Goal: Transaction & Acquisition: Subscribe to service/newsletter

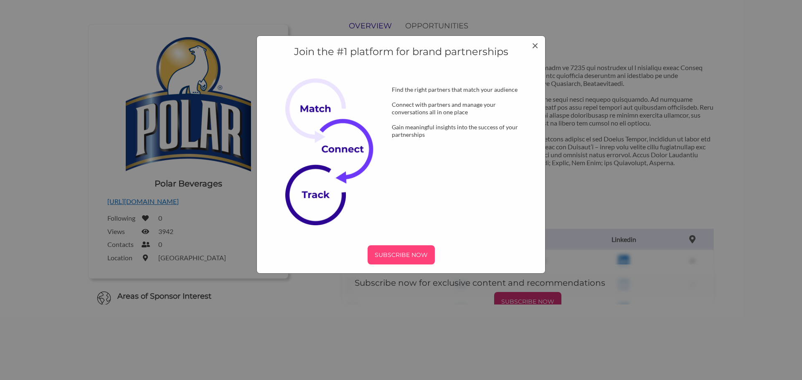
click at [404, 257] on p "SUBSCRIBE NOW" at bounding box center [401, 255] width 61 height 13
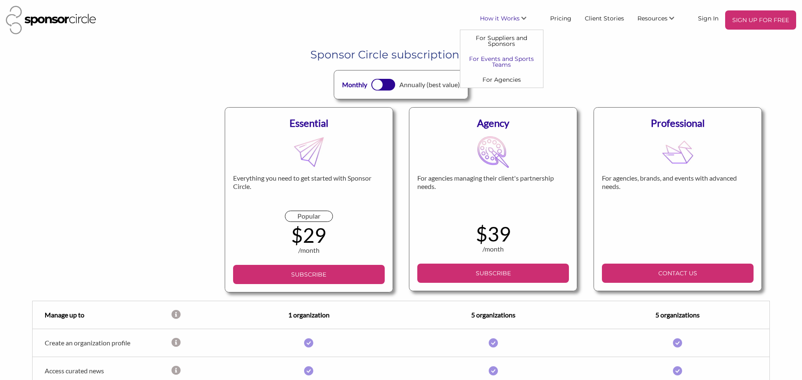
click at [522, 59] on link "For Events and Sports Teams" at bounding box center [501, 61] width 83 height 21
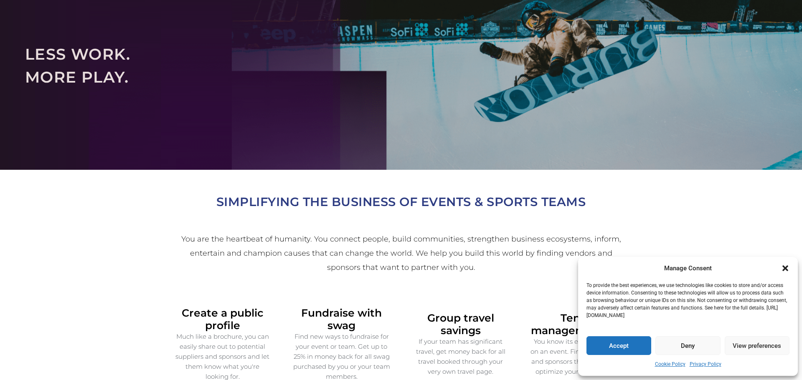
scroll to position [137, 0]
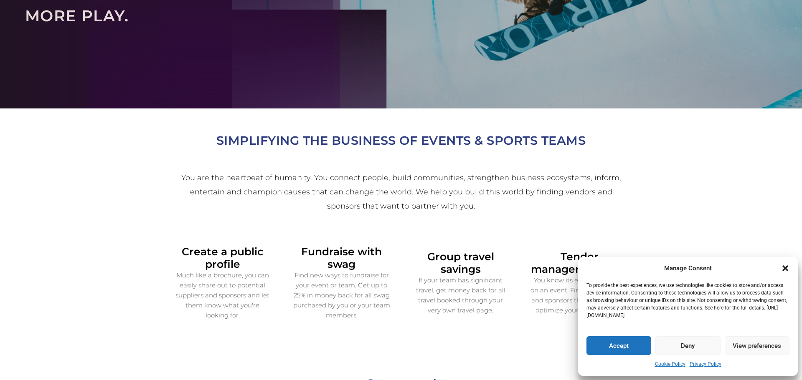
click at [786, 270] on icon "Close dialogue" at bounding box center [785, 269] width 6 height 6
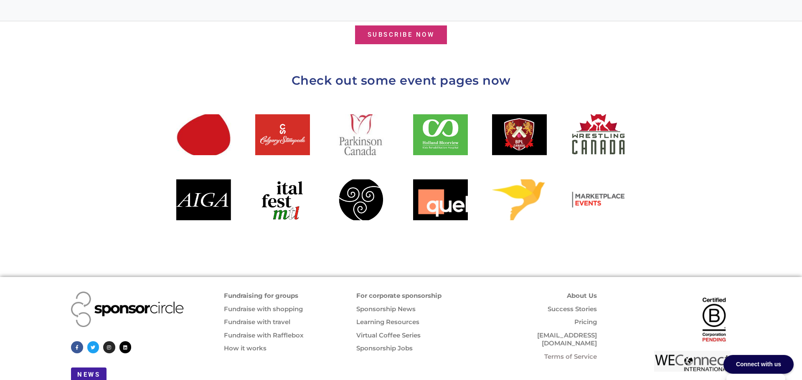
scroll to position [912, 0]
click at [395, 292] on link "For corporate sponsorship" at bounding box center [398, 296] width 85 height 8
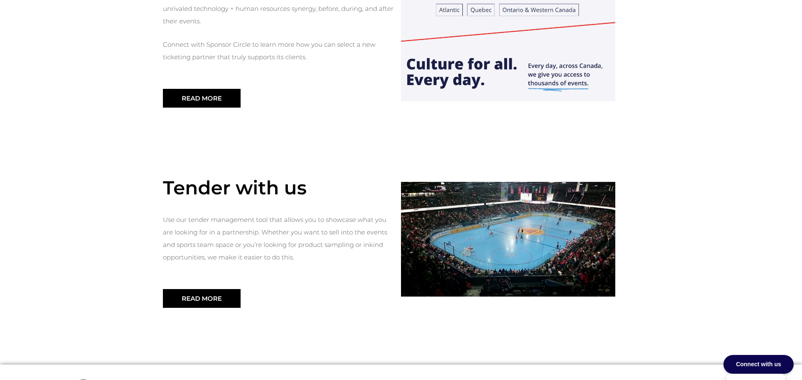
scroll to position [846, 0]
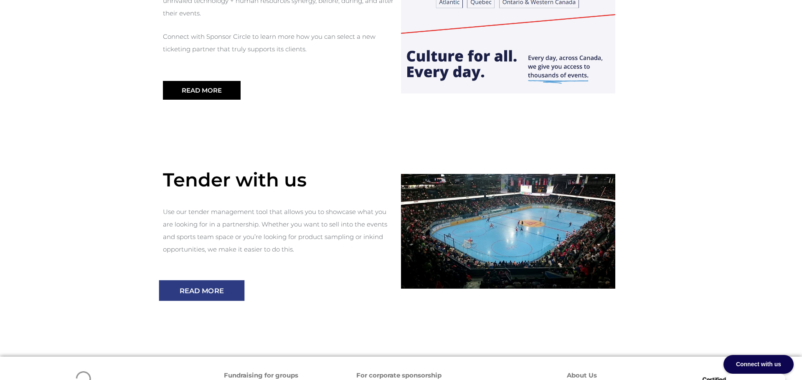
click at [208, 288] on span "Read More" at bounding box center [202, 291] width 44 height 7
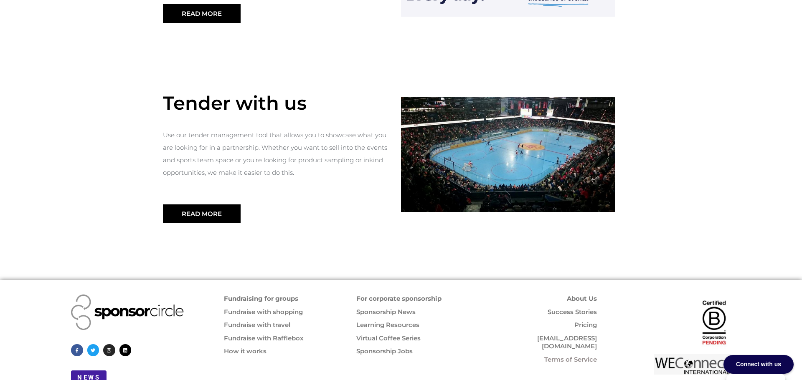
scroll to position [926, 0]
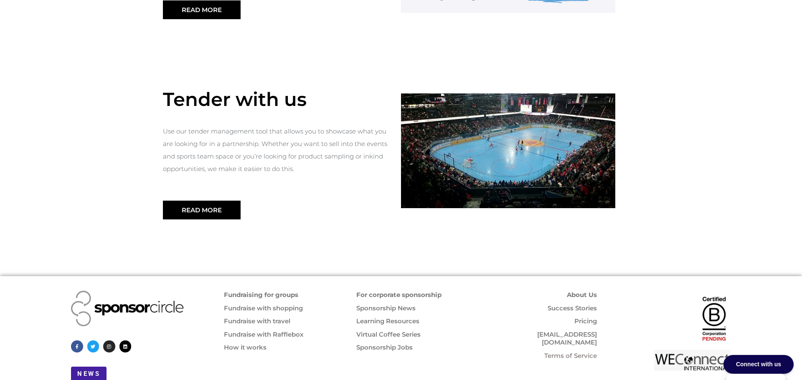
click at [372, 304] on link "Sponsorship News" at bounding box center [385, 308] width 59 height 8
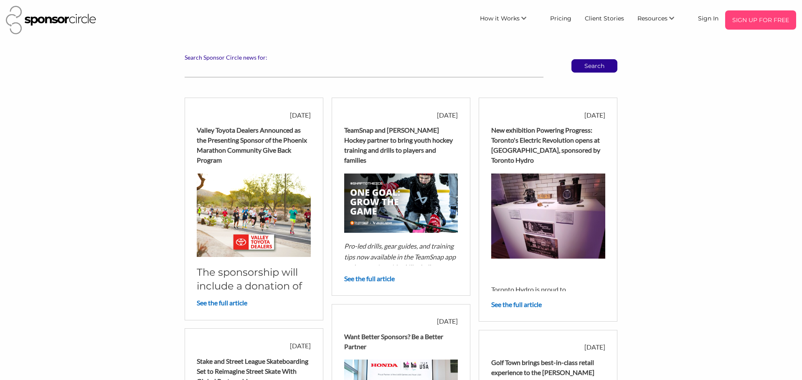
click at [753, 14] on p "SIGN UP FOR FREE" at bounding box center [760, 20] width 64 height 13
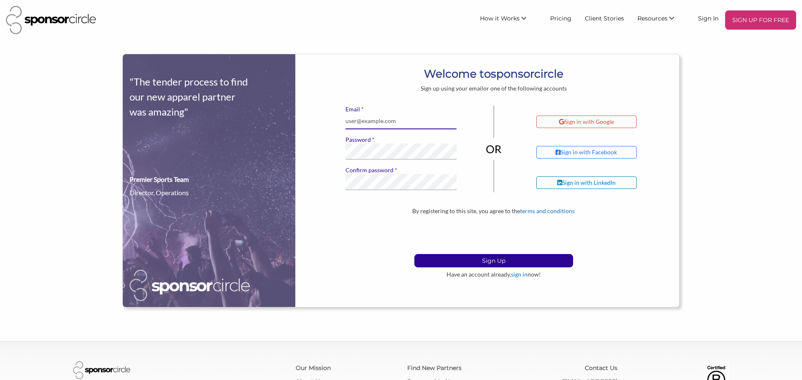
click at [372, 121] on input "* Email" at bounding box center [400, 121] width 111 height 16
type input "[PERSON_NAME][EMAIL_ADDRESS][DOMAIN_NAME]"
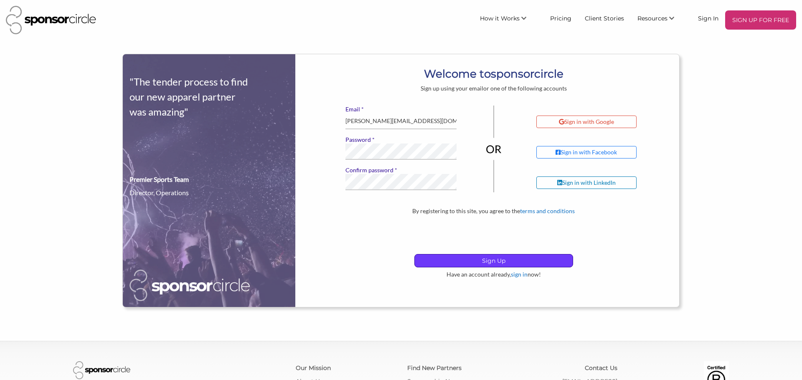
click at [440, 257] on p "Sign Up" at bounding box center [494, 261] width 158 height 13
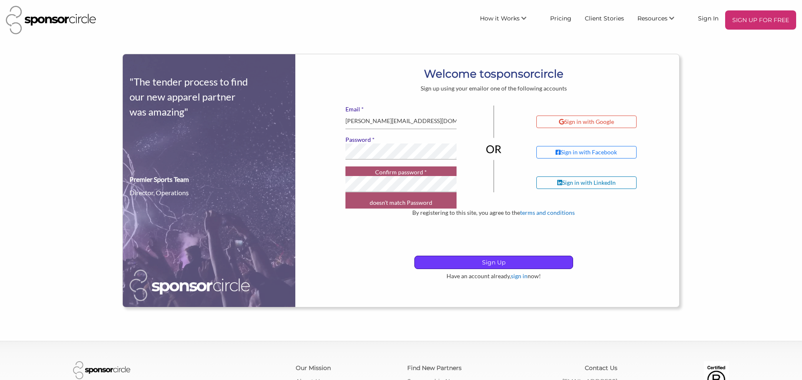
click at [436, 263] on p "Sign Up" at bounding box center [494, 262] width 158 height 13
click at [378, 240] on div "By registering to this site, you agree to the terms and conditions Sign Up Have…" at bounding box center [493, 244] width 371 height 71
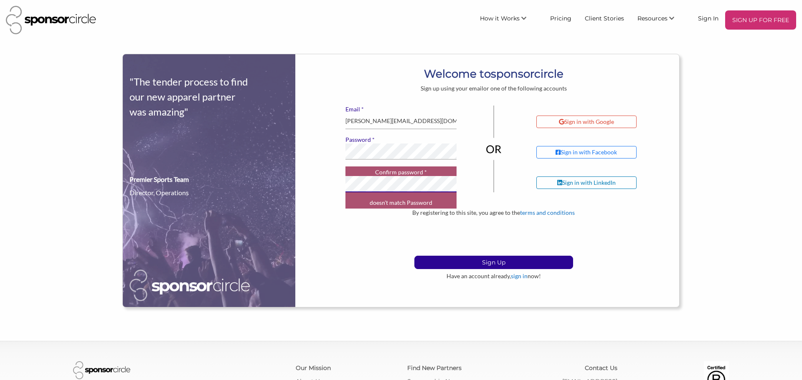
click at [300, 189] on div ""The tender process to find our new apparel partner was amazing" Premier Sports…" at bounding box center [401, 181] width 556 height 254
click at [291, 139] on div ""The tender process to find our new apparel partner was amazing" Premier Sports…" at bounding box center [401, 181] width 556 height 254
click at [351, 261] on div "Sign Up" at bounding box center [494, 262] width 358 height 13
click at [244, 132] on div ""The tender process to find our new apparel partner was amazing" Premier Sports…" at bounding box center [401, 181] width 556 height 254
click at [367, 254] on div "By registering to this site, you agree to the terms and conditions Sign Up Have…" at bounding box center [493, 244] width 371 height 71
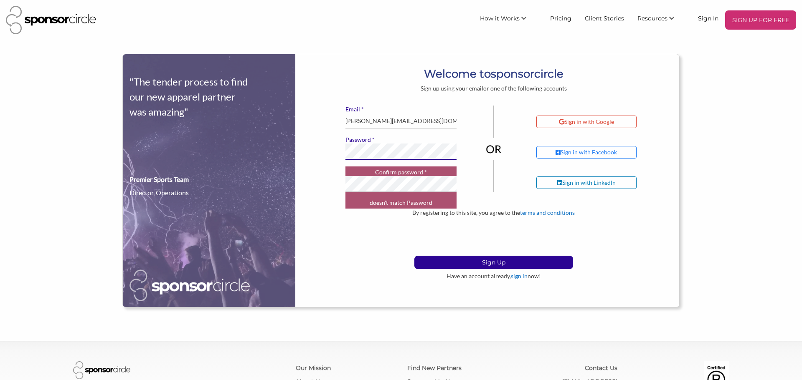
click at [291, 148] on div ""The tender process to find our new apparel partner was amazing" Premier Sports…" at bounding box center [401, 181] width 556 height 254
click at [297, 178] on div ""The tender process to find our new apparel partner was amazing" Premier Sports…" at bounding box center [401, 181] width 556 height 254
click at [320, 149] on div "* Email jessie@rhoderaces.com * Password * Confirm password doesn't match Passw…" at bounding box center [493, 158] width 371 height 104
drag, startPoint x: 384, startPoint y: 272, endPoint x: 382, endPoint y: 267, distance: 5.8
click at [384, 272] on div "By registering to this site, you agree to the terms and conditions Sign Up Have…" at bounding box center [493, 244] width 371 height 71
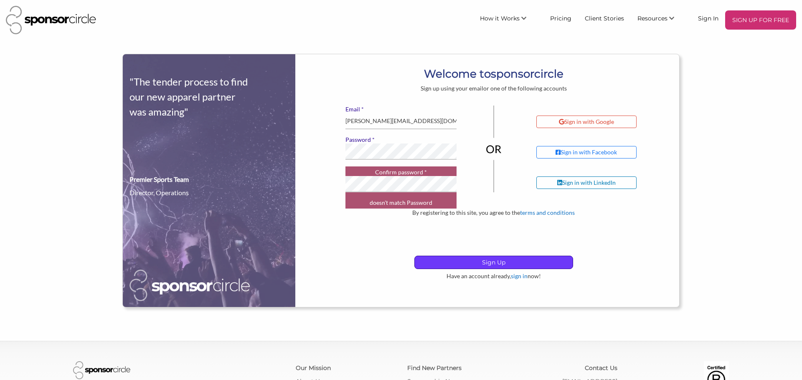
click at [463, 265] on p "Sign Up" at bounding box center [494, 262] width 158 height 13
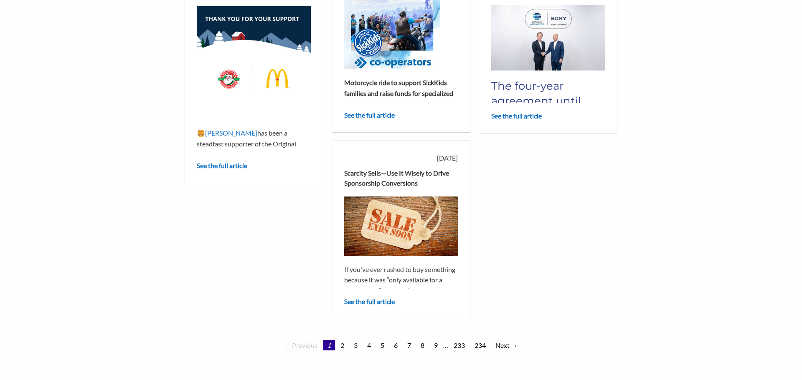
scroll to position [611, 0]
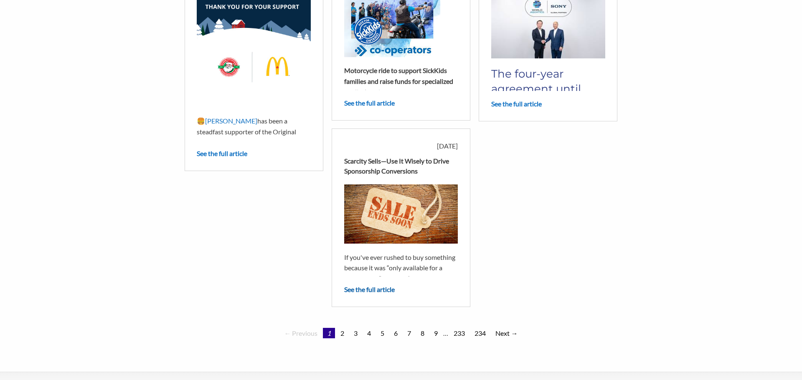
click at [375, 286] on link "See the full article" at bounding box center [369, 290] width 51 height 8
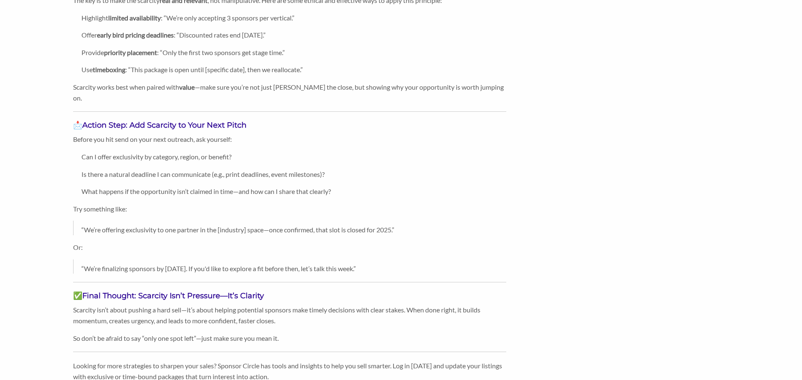
scroll to position [692, 0]
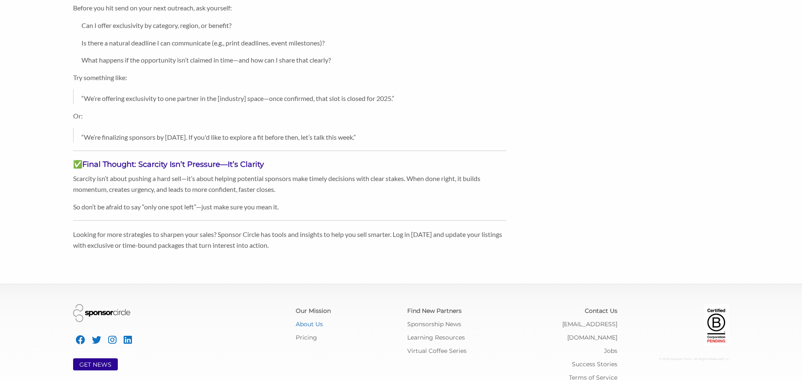
click at [315, 321] on link "About Us" at bounding box center [309, 325] width 27 height 8
